Goal: Information Seeking & Learning: Learn about a topic

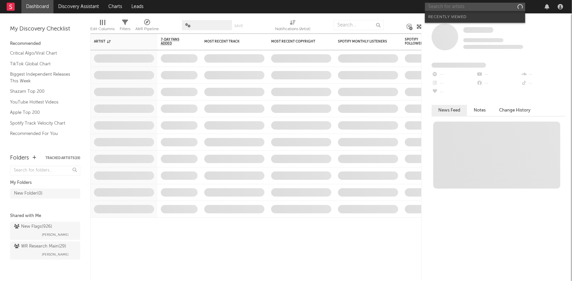
click at [466, 8] on input "text" at bounding box center [475, 7] width 100 height 8
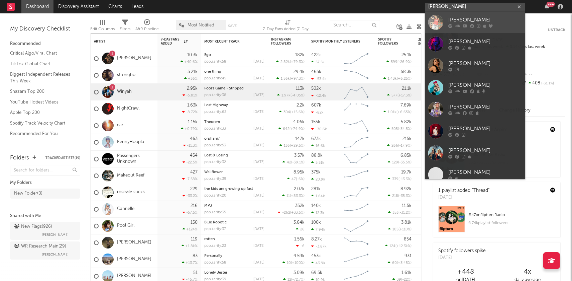
type input "[PERSON_NAME]"
click at [472, 21] on div "[PERSON_NAME]" at bounding box center [486, 20] width 74 height 8
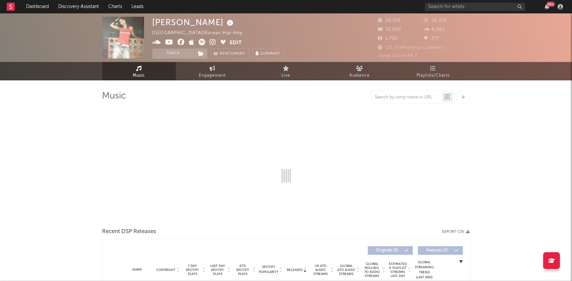
select select "6m"
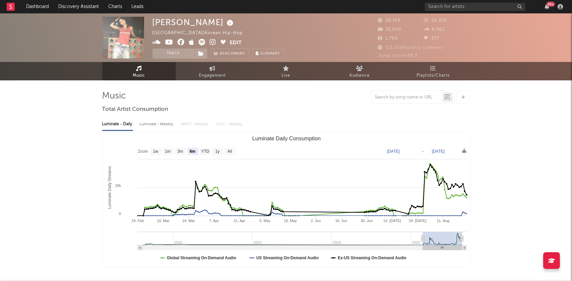
click at [213, 42] on icon at bounding box center [213, 42] width 6 height 7
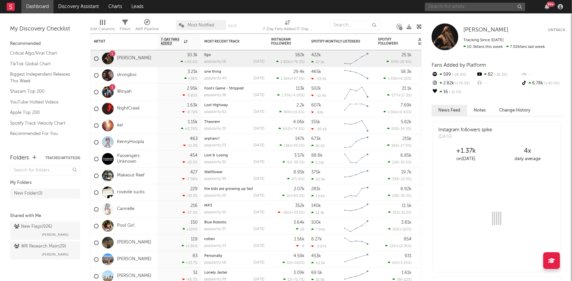
click at [472, 7] on input "text" at bounding box center [475, 7] width 100 height 8
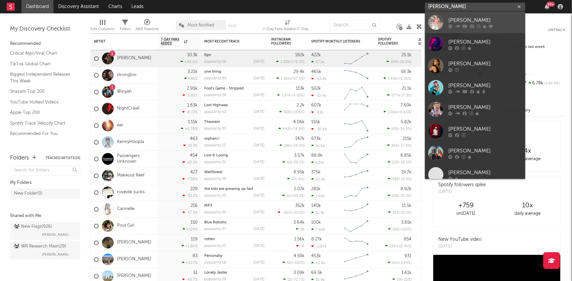
type input "[PERSON_NAME]"
click at [474, 20] on div "[PERSON_NAME]" at bounding box center [486, 20] width 74 height 8
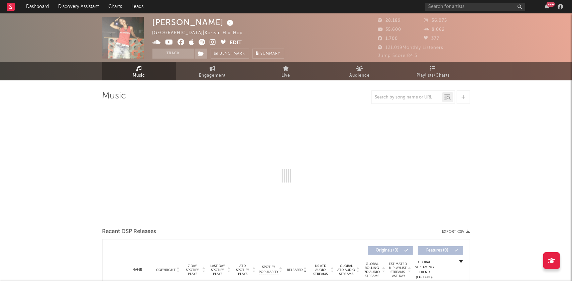
select select "6m"
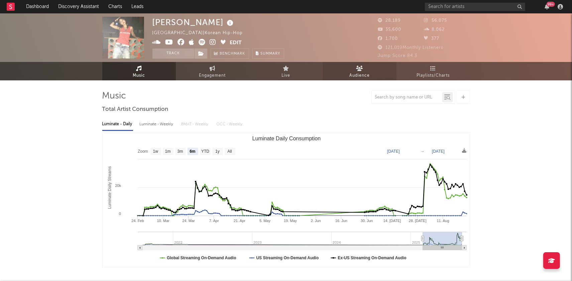
click at [365, 73] on span "Audience" at bounding box center [360, 76] width 20 height 8
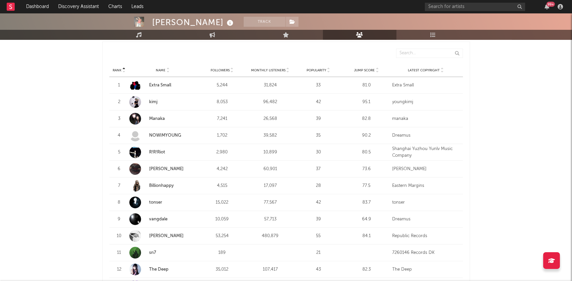
scroll to position [240, 0]
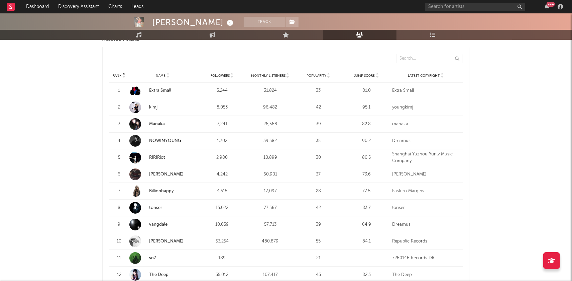
click at [288, 74] on icon at bounding box center [287, 74] width 3 height 3
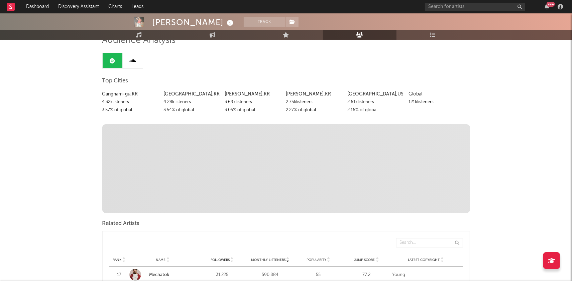
scroll to position [0, 0]
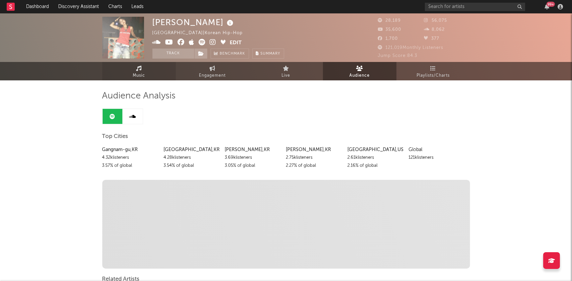
click at [138, 63] on link "Music" at bounding box center [139, 71] width 74 height 18
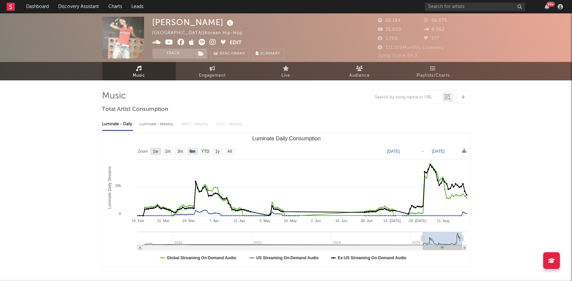
click at [154, 150] on text "1w" at bounding box center [155, 151] width 5 height 5
select select "1w"
type input "2025-08-18"
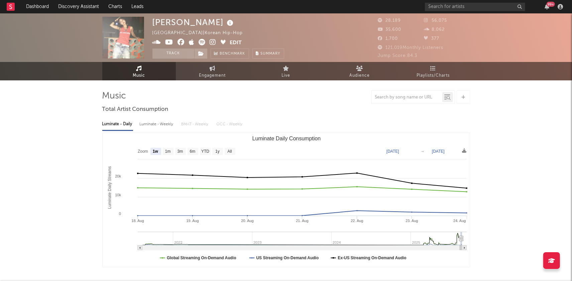
click at [224, 149] on rect "Luminate Daily Consumption" at bounding box center [287, 200] width 368 height 134
click at [232, 150] on text "All" at bounding box center [230, 151] width 4 height 5
select select "All"
type input "2021-08-12"
